Goal: Check status: Check status

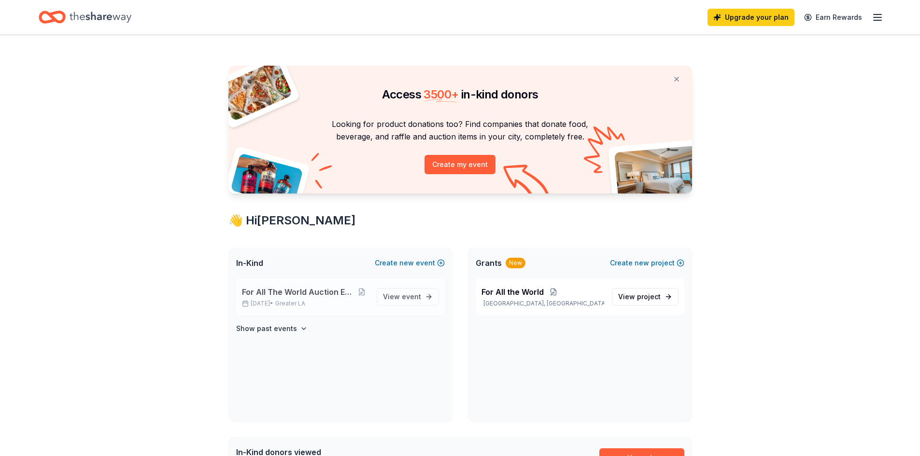
click at [307, 294] on span "For All The World Auction Extravaganza" at bounding box center [298, 292] width 113 height 12
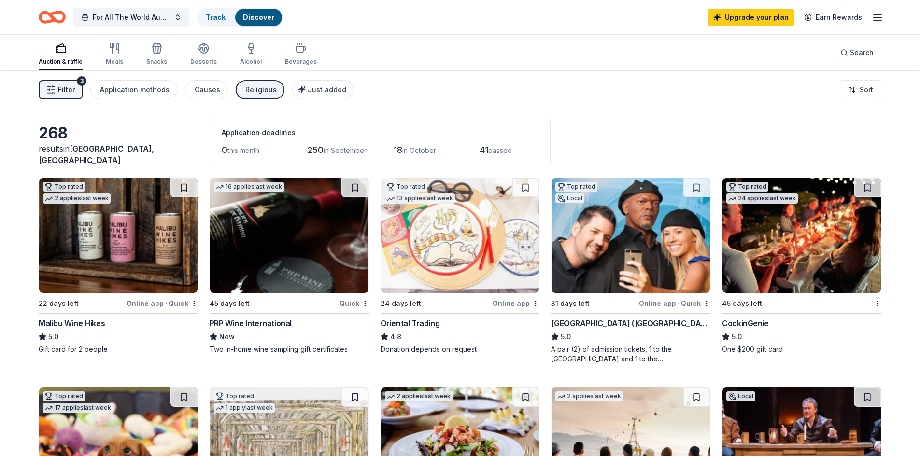
click at [804, 247] on img at bounding box center [801, 235] width 158 height 115
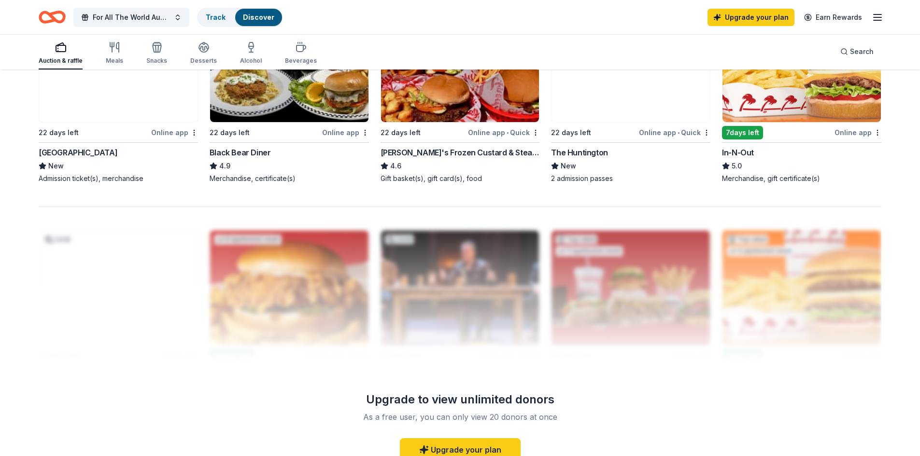
scroll to position [676, 0]
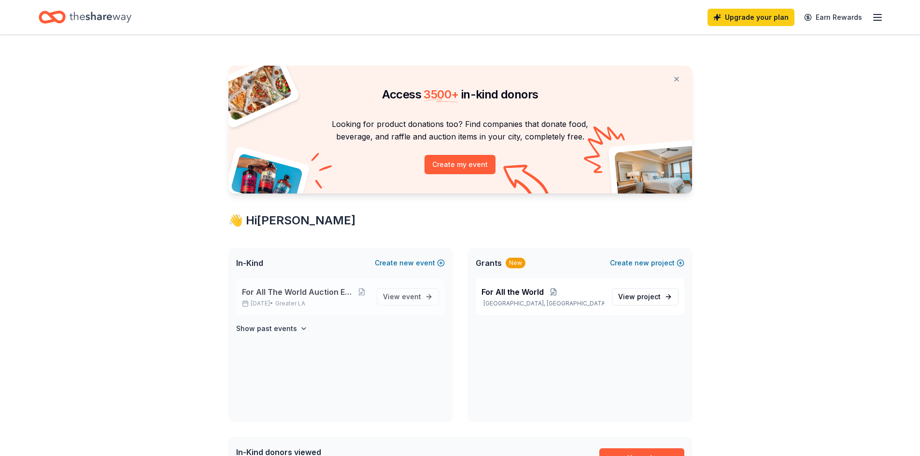
click at [279, 289] on span "For All The World Auction Extravaganza" at bounding box center [298, 292] width 113 height 12
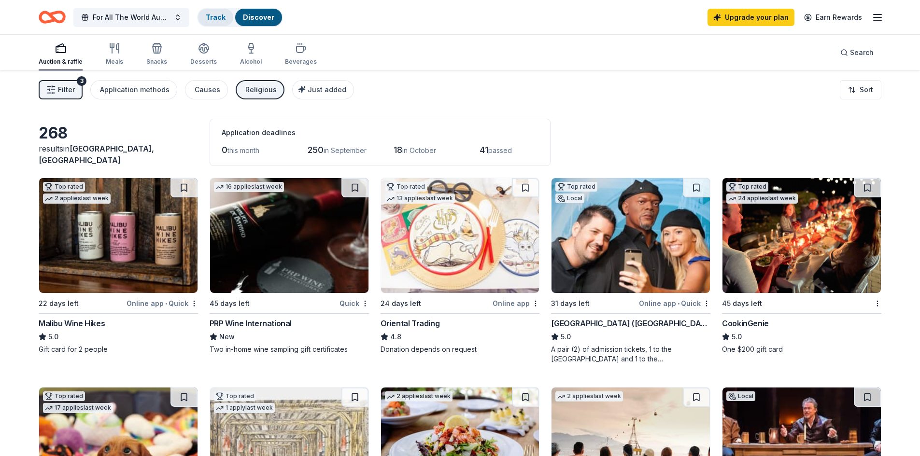
click at [219, 16] on link "Track" at bounding box center [216, 17] width 20 height 8
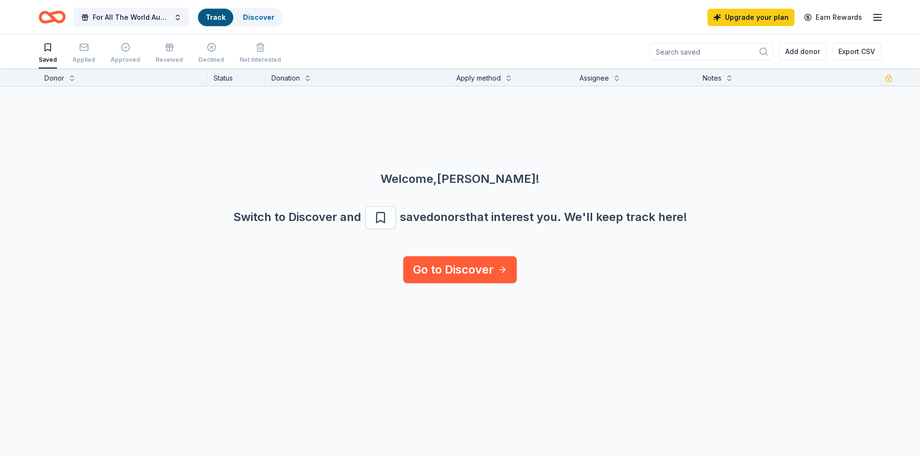
scroll to position [0, 0]
click at [168, 47] on icon "button" at bounding box center [170, 47] width 10 height 10
click at [207, 50] on icon "button" at bounding box center [211, 47] width 8 height 8
